Goal: Obtain resource: Obtain resource

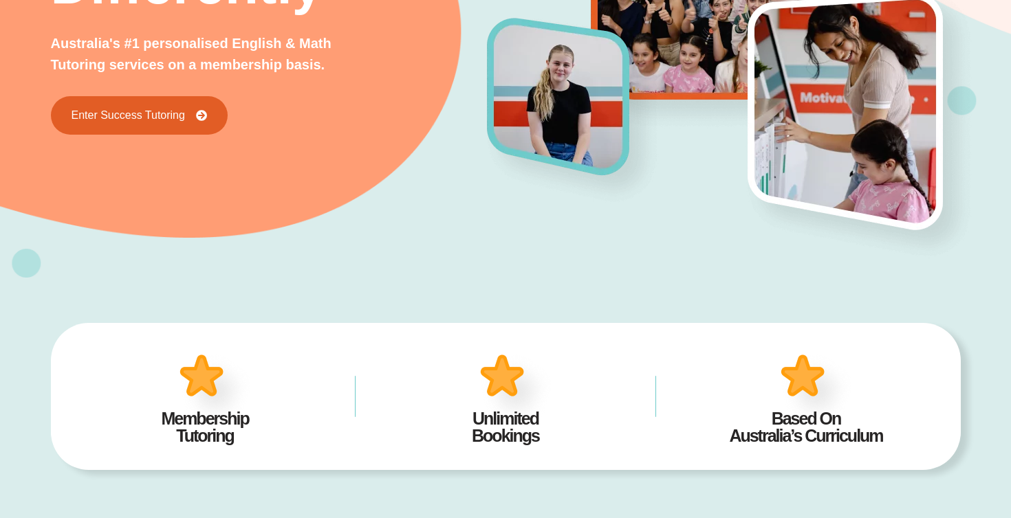
scroll to position [261, 0]
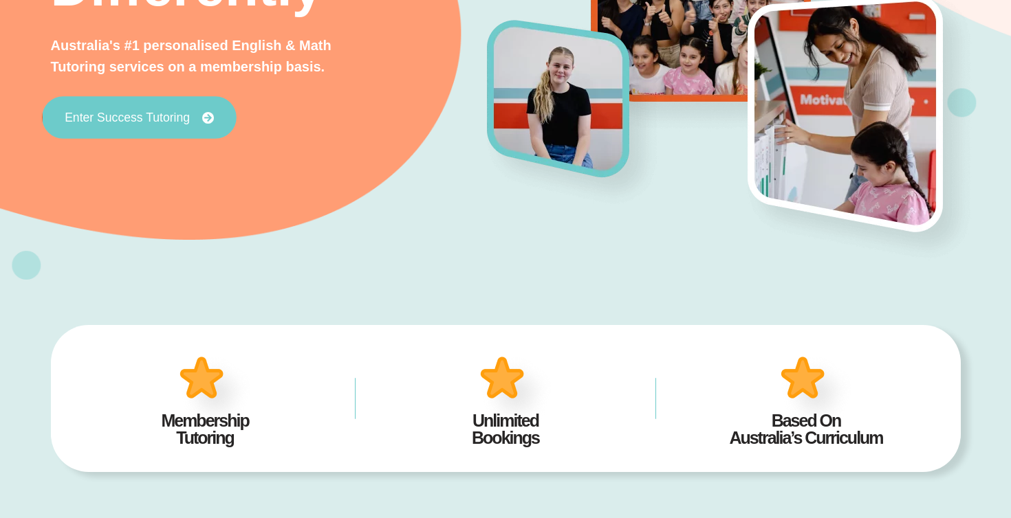
click at [177, 125] on link "Enter Success Tutoring" at bounding box center [139, 117] width 195 height 43
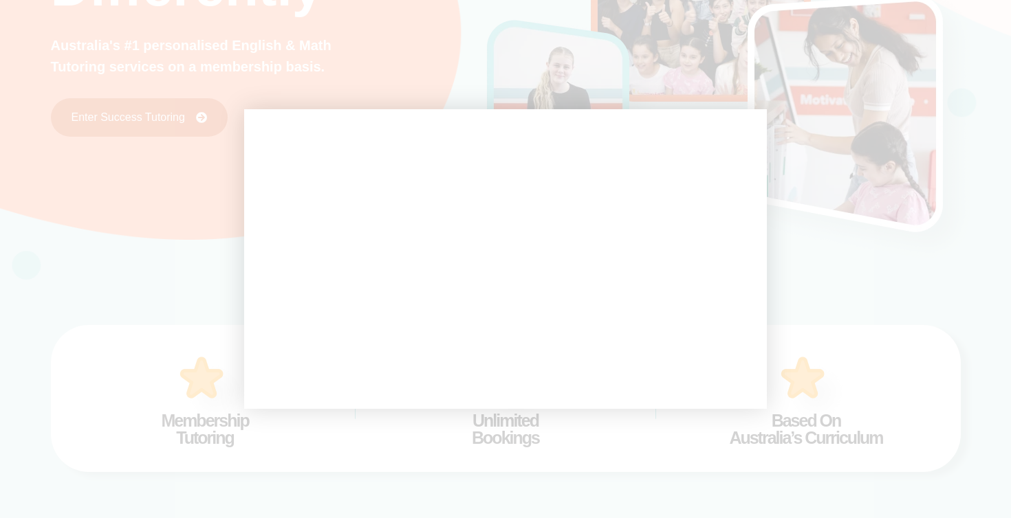
click at [435, 83] on div at bounding box center [505, 259] width 1011 height 518
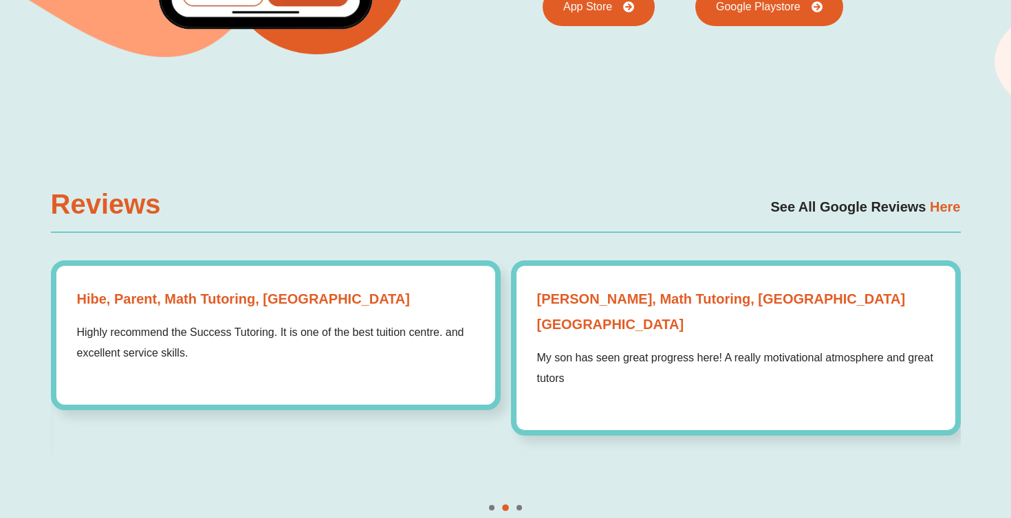
scroll to position [3696, 0]
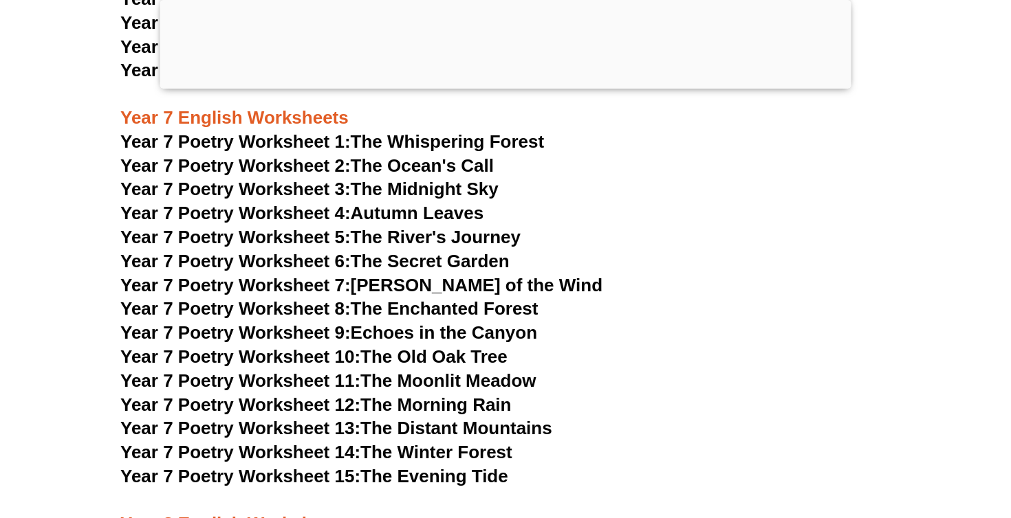
scroll to position [8394, 0]
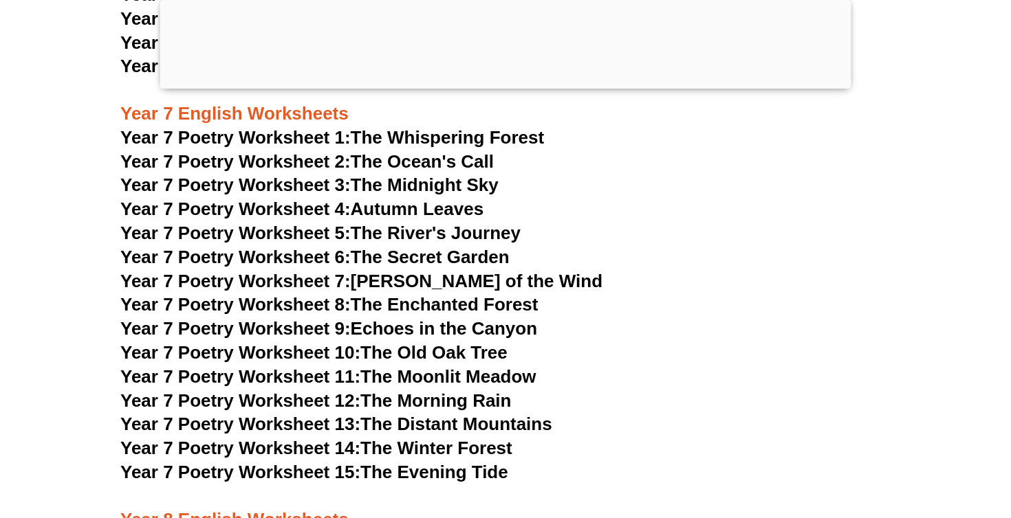
click at [275, 461] on h3 "Year 7 Poetry Worksheet 15: The Evening Tide" at bounding box center [505, 472] width 770 height 23
click at [275, 437] on h3 "Year 7 Poetry Worksheet 14: The Winter Forest" at bounding box center [505, 448] width 770 height 23
click at [281, 462] on span "Year 7 Poetry Worksheet 15:" at bounding box center [240, 472] width 240 height 21
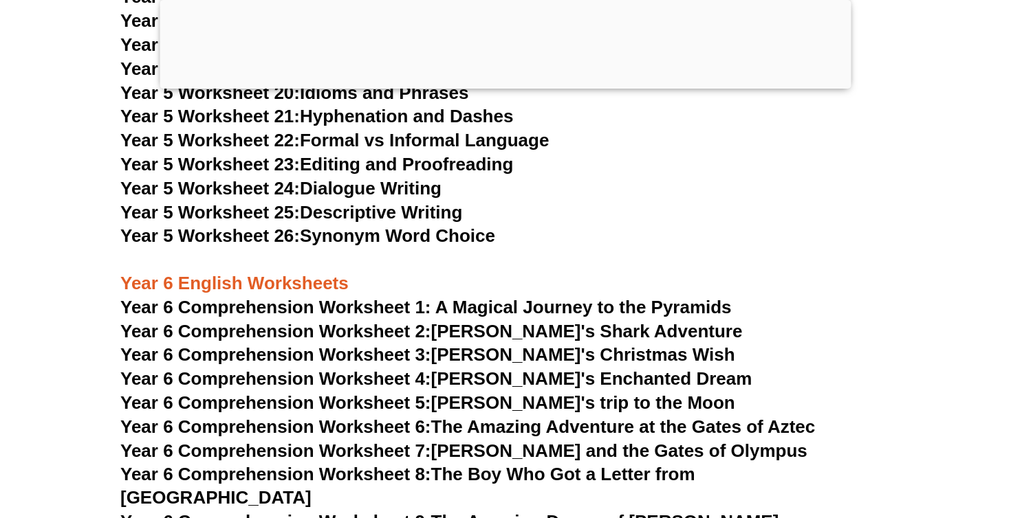
scroll to position [8358, 0]
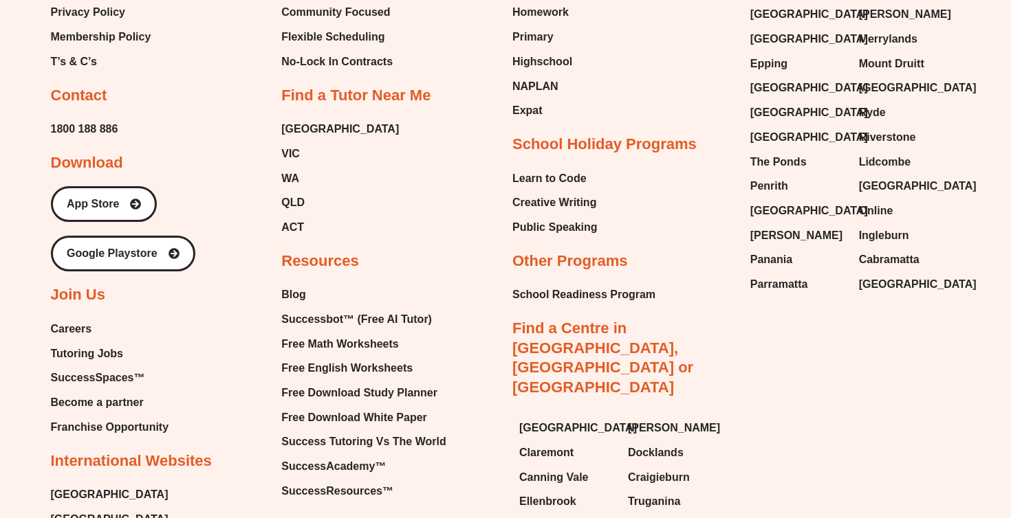
scroll to position [7207, 0]
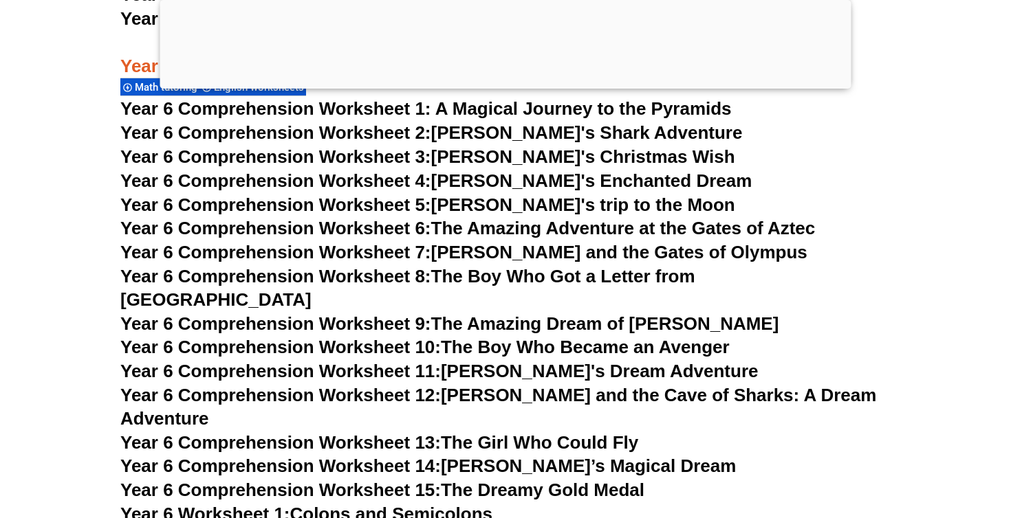
scroll to position [7452, 0]
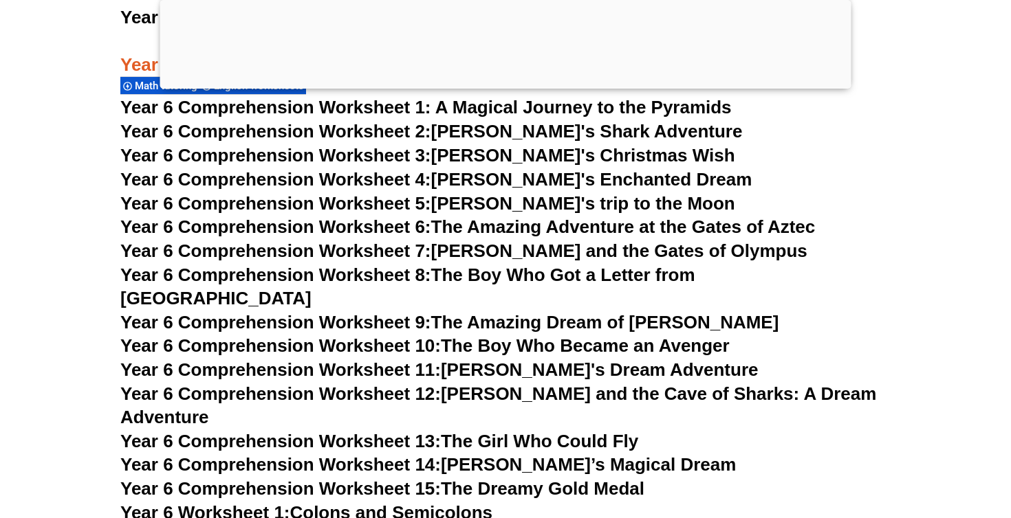
click at [258, 217] on span "Year 6 Comprehension Worksheet 6:" at bounding box center [275, 227] width 311 height 21
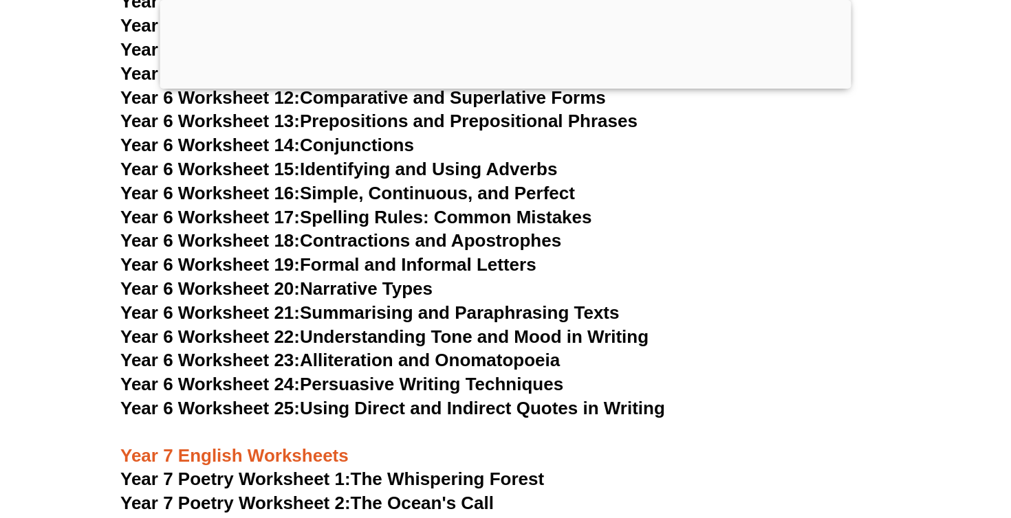
scroll to position [8136, 0]
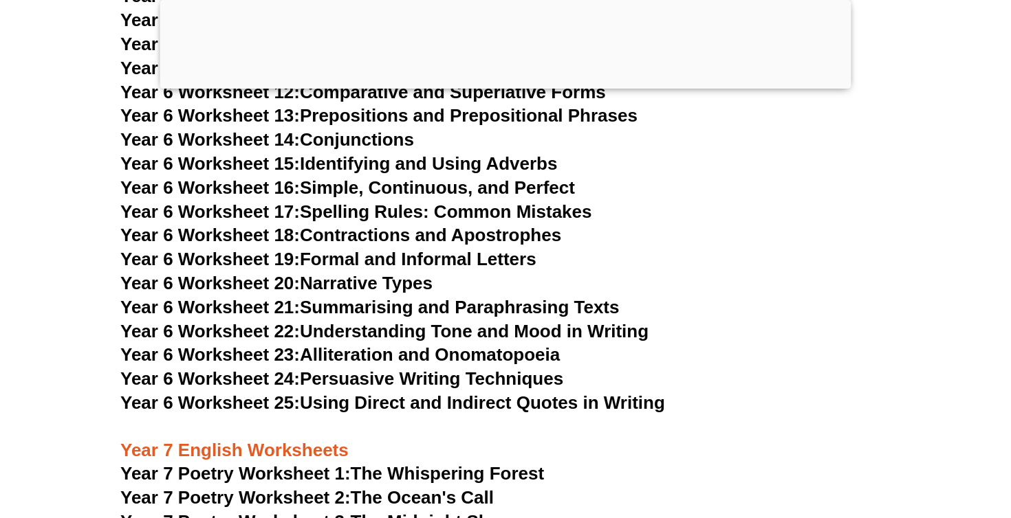
click at [403, 369] on link "Year 6 Worksheet 24: Persuasive Writing Techniques" at bounding box center [341, 379] width 443 height 21
